Goal: Use online tool/utility: Utilize a website feature to perform a specific function

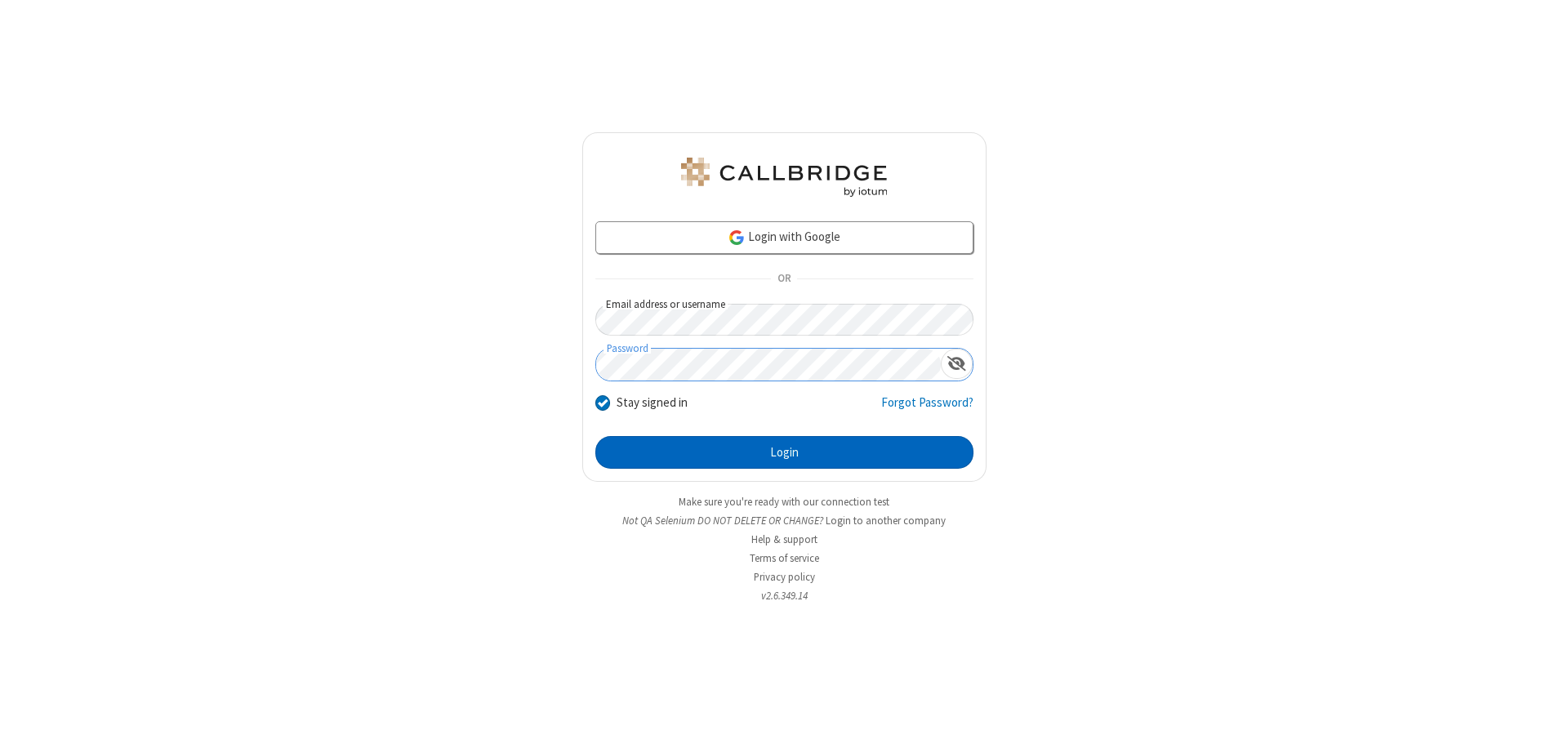
click at [784, 453] on button "Login" at bounding box center [784, 453] width 378 height 32
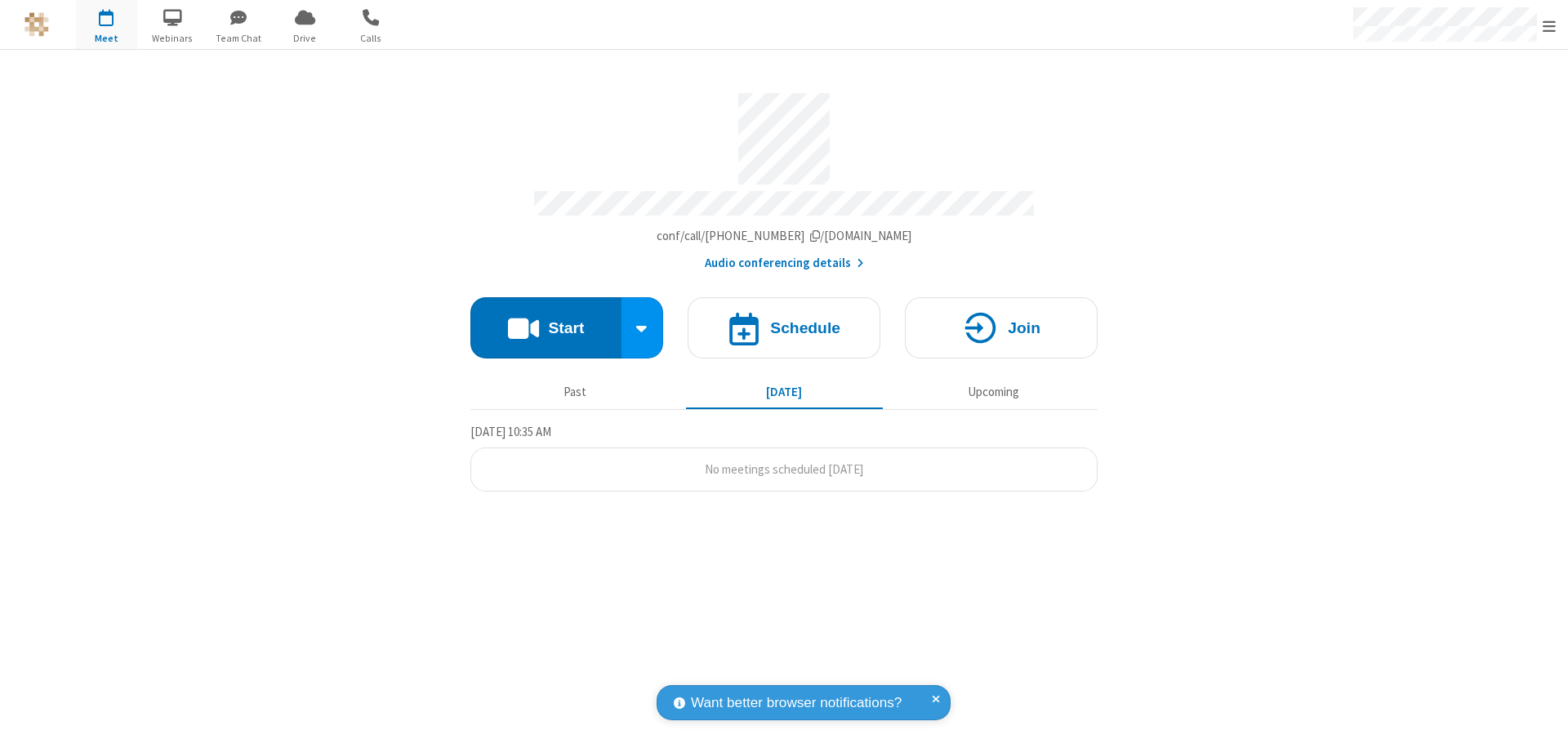
click at [545, 320] on button "Start" at bounding box center [546, 328] width 151 height 61
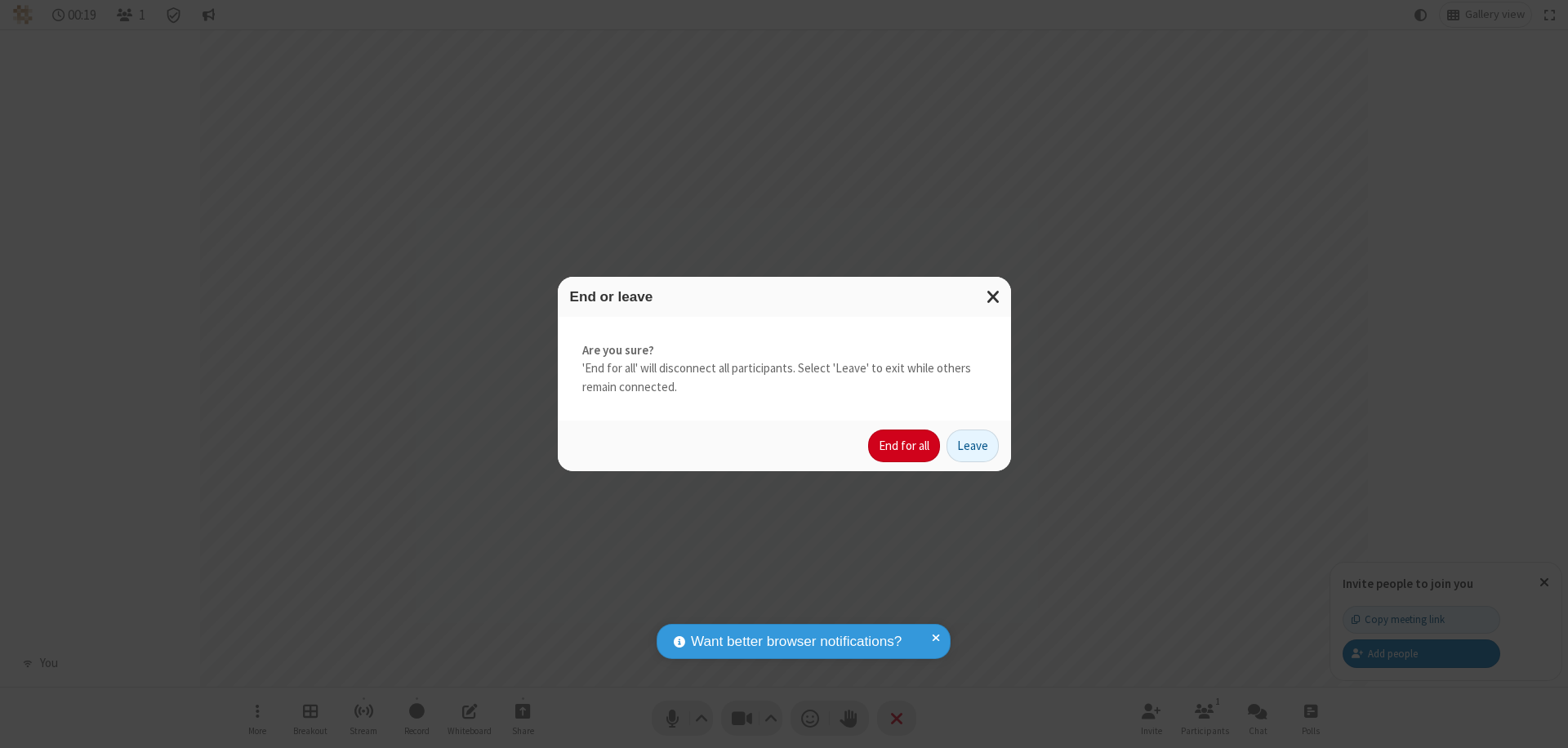
click at [905, 446] on button "End for all" at bounding box center [904, 446] width 71 height 32
